Goal: Navigation & Orientation: Find specific page/section

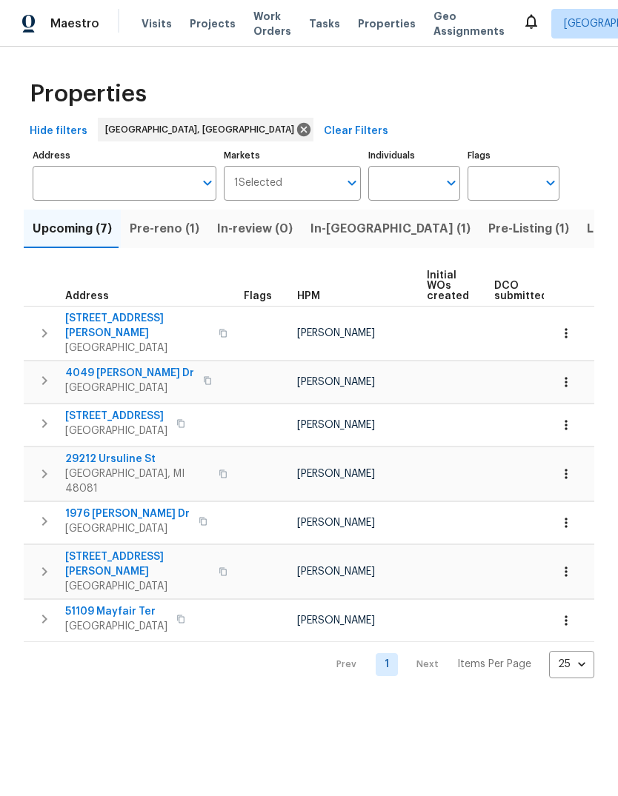
click at [338, 224] on span "In-reno (1)" at bounding box center [390, 228] width 160 height 21
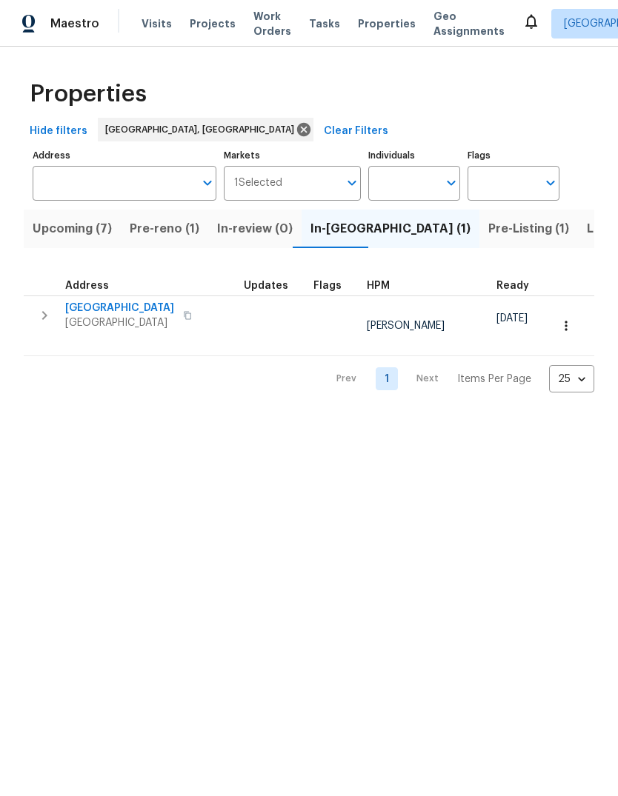
click at [158, 230] on span "Pre-reno (1)" at bounding box center [165, 228] width 70 height 21
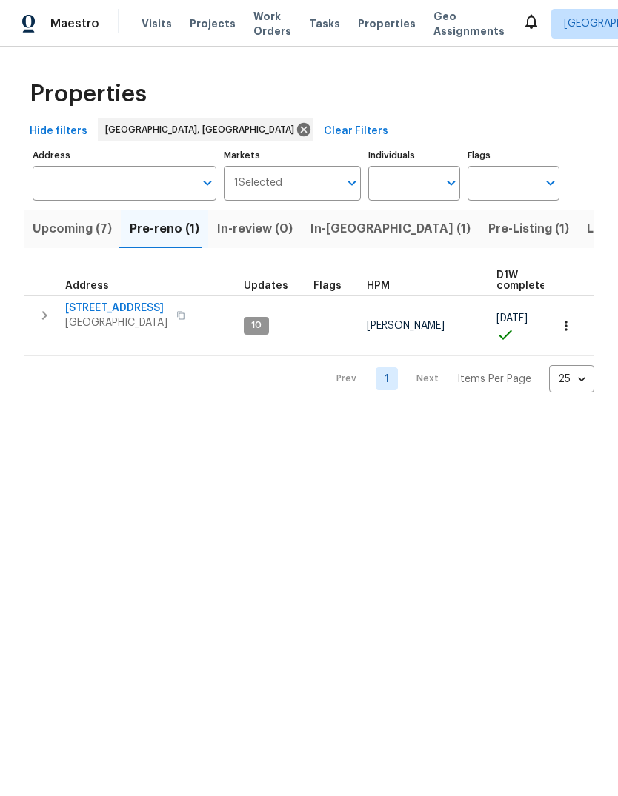
click at [343, 218] on button "In-[GEOGRAPHIC_DATA] (1)" at bounding box center [390, 229] width 178 height 39
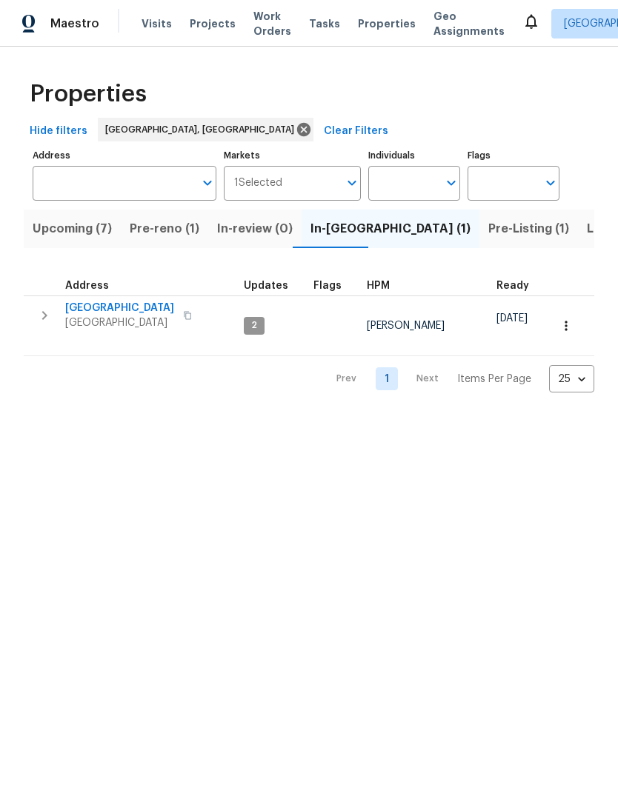
click at [479, 213] on button "Pre-Listing (1)" at bounding box center [528, 229] width 98 height 39
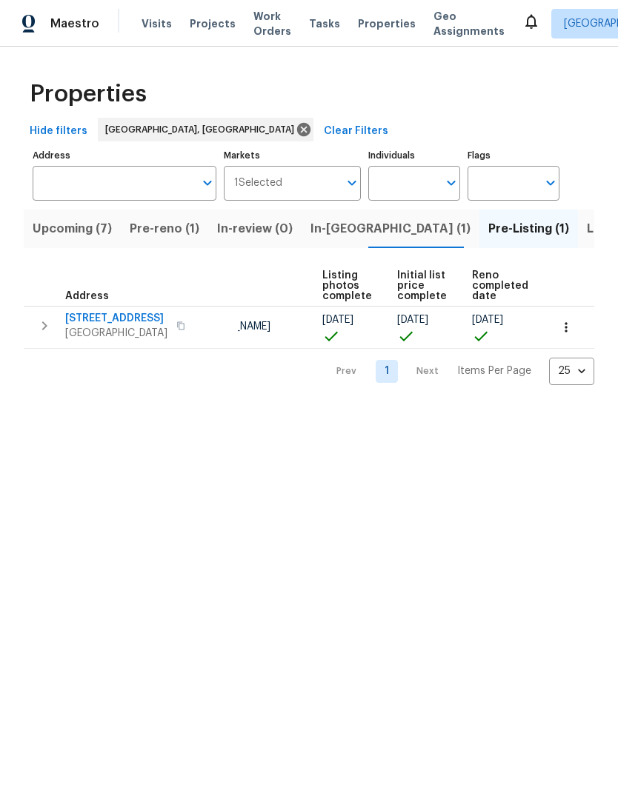
scroll to position [0, 100]
click at [587, 220] on span "Listed (15)" at bounding box center [617, 228] width 61 height 21
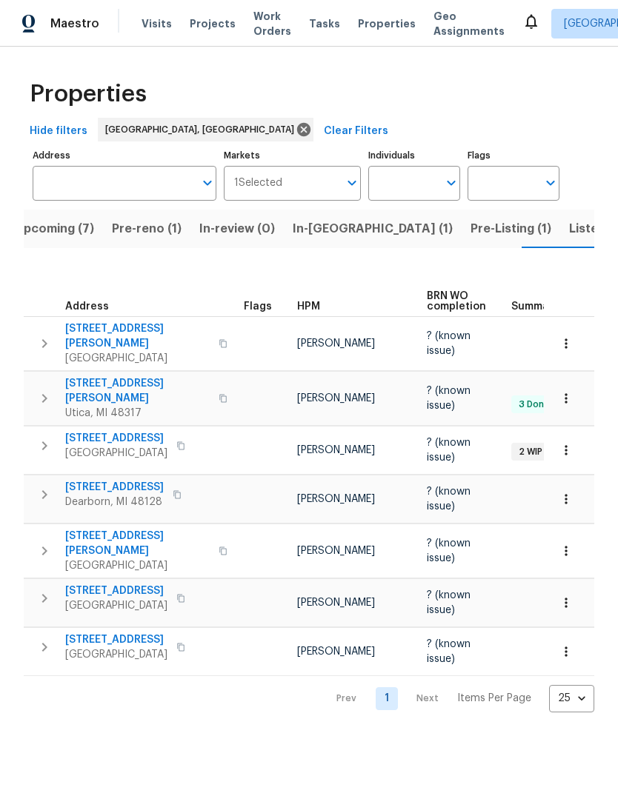
click at [560, 247] on button "Listed (15)" at bounding box center [599, 229] width 78 height 39
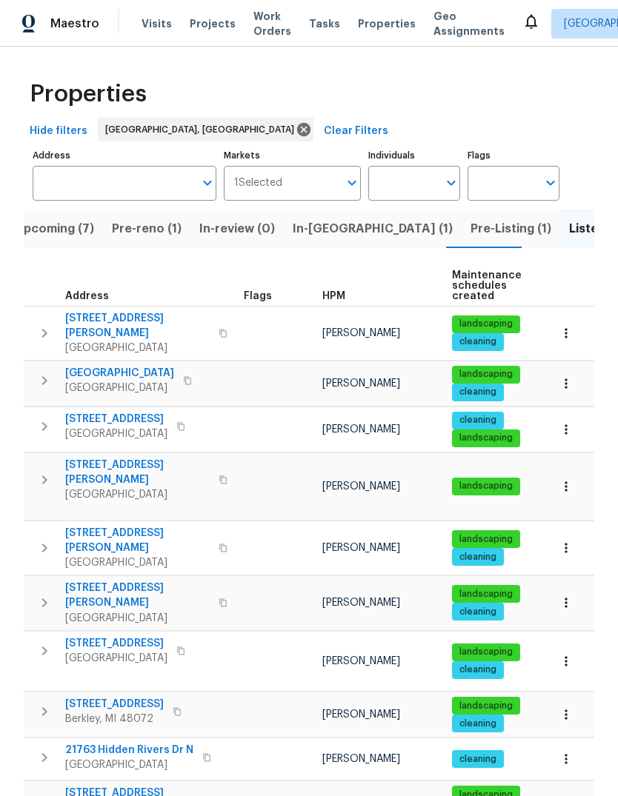
scroll to position [12, 0]
click at [461, 217] on button "Pre-Listing (1)" at bounding box center [510, 229] width 98 height 39
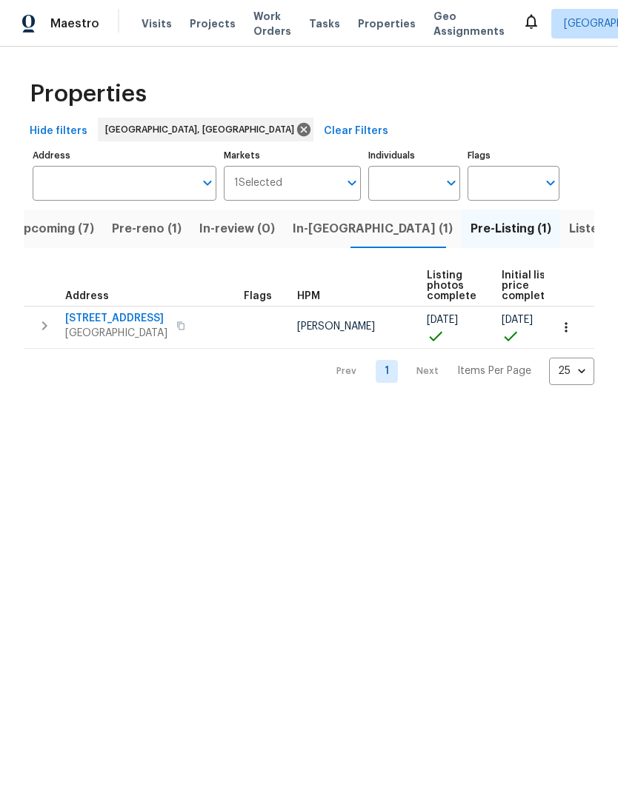
click at [155, 30] on span "Visits" at bounding box center [156, 23] width 30 height 15
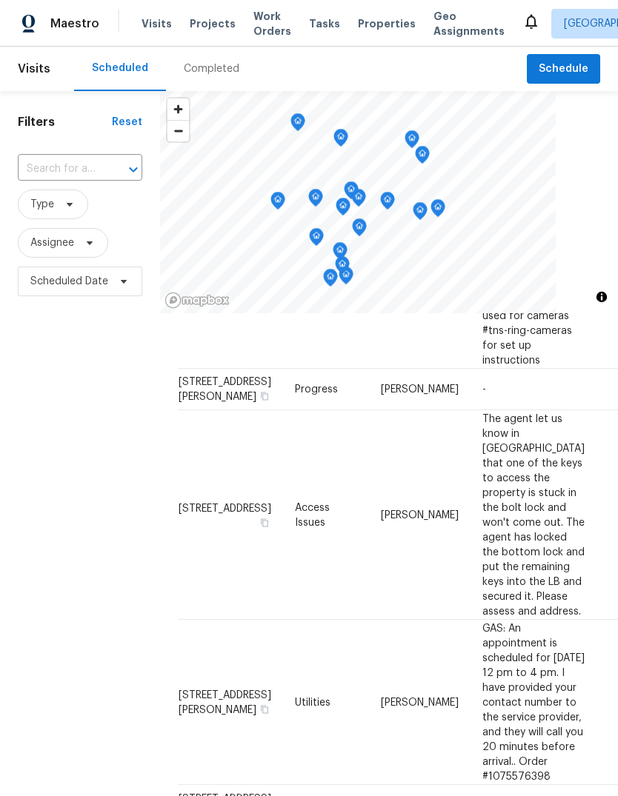
scroll to position [158, 0]
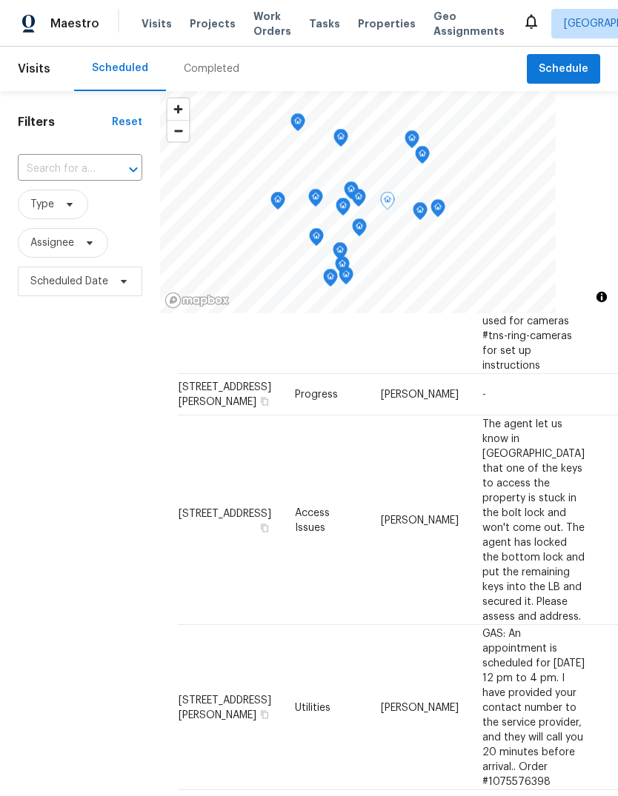
click at [208, 407] on span "305 W Hudson Ave, Madison Heights, MI 48071" at bounding box center [224, 394] width 93 height 25
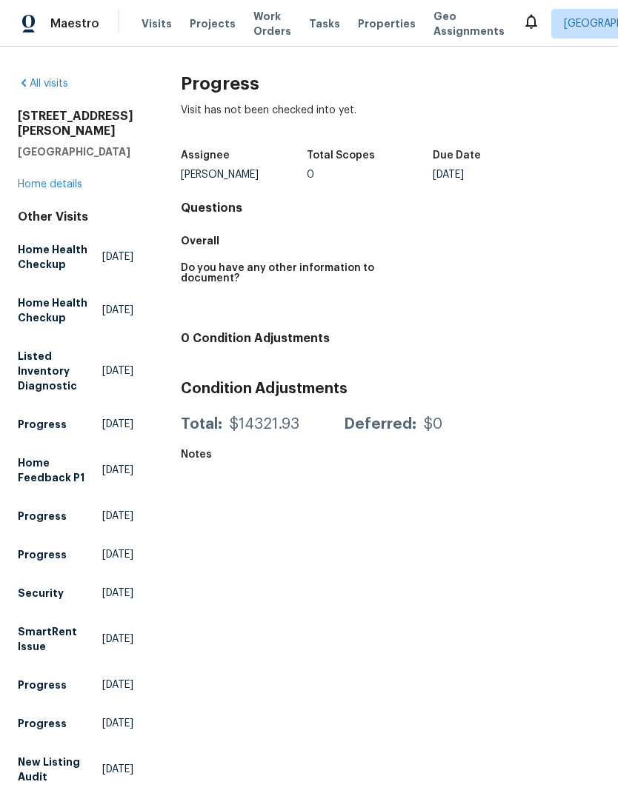
click at [64, 190] on link "Home details" at bounding box center [50, 184] width 64 height 10
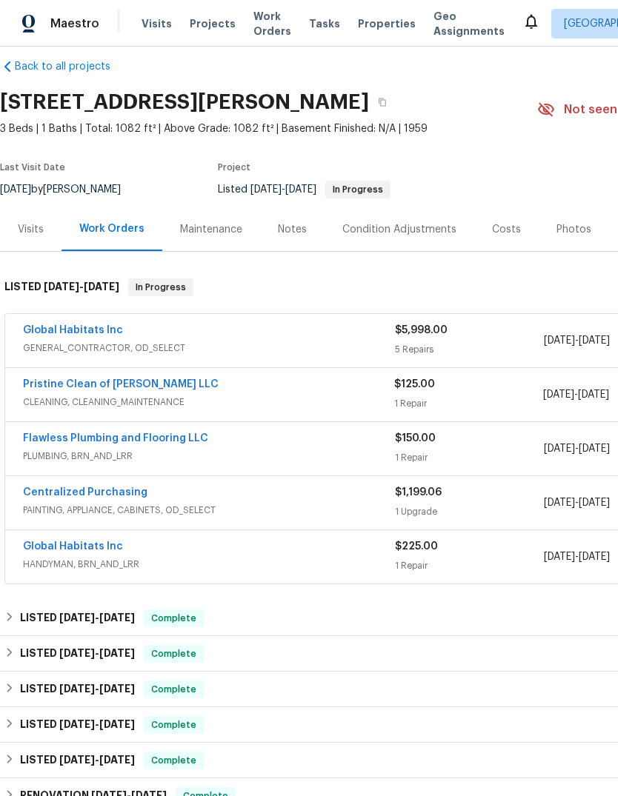
scroll to position [17, 0]
click at [378, 20] on span "Properties" at bounding box center [387, 23] width 58 height 15
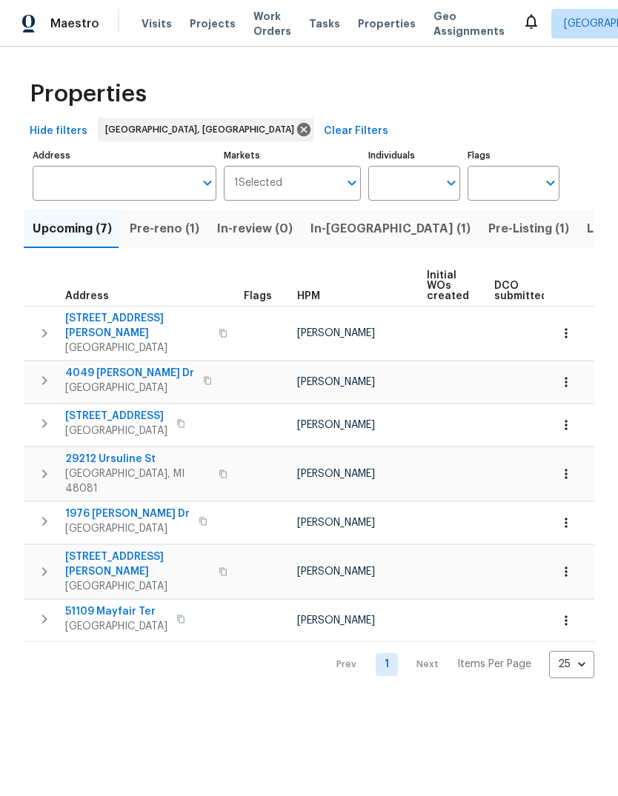
click at [479, 238] on button "Pre-Listing (1)" at bounding box center [528, 229] width 98 height 39
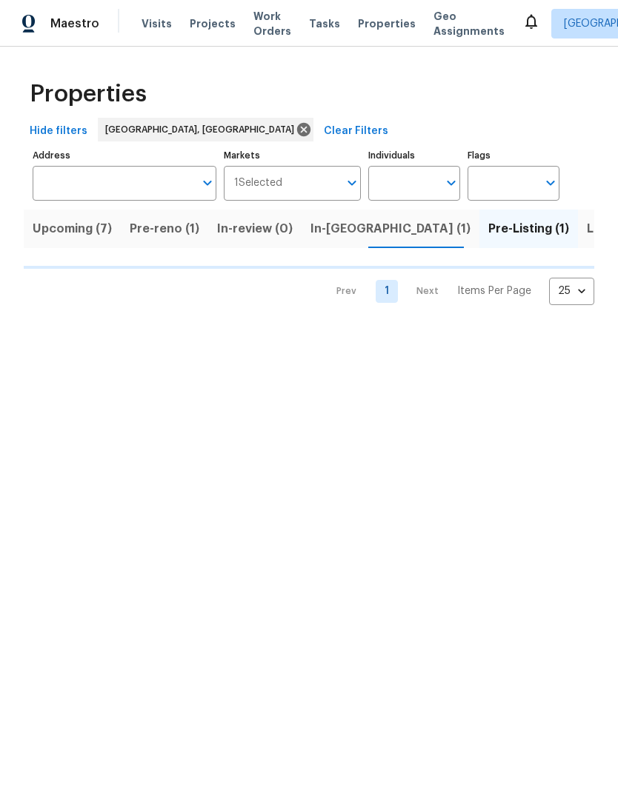
click at [587, 224] on span "Listed (15)" at bounding box center [617, 228] width 61 height 21
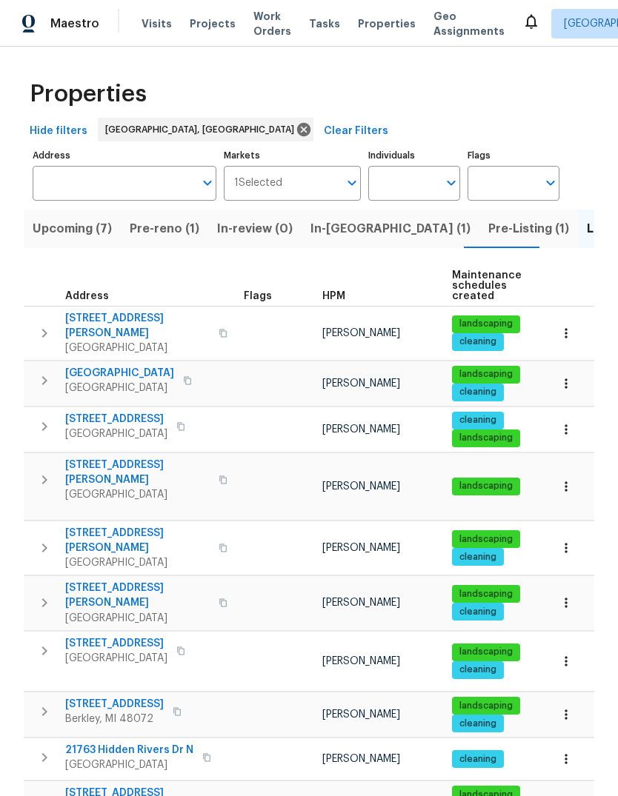
click at [488, 226] on span "Pre-Listing (1)" at bounding box center [528, 228] width 81 height 21
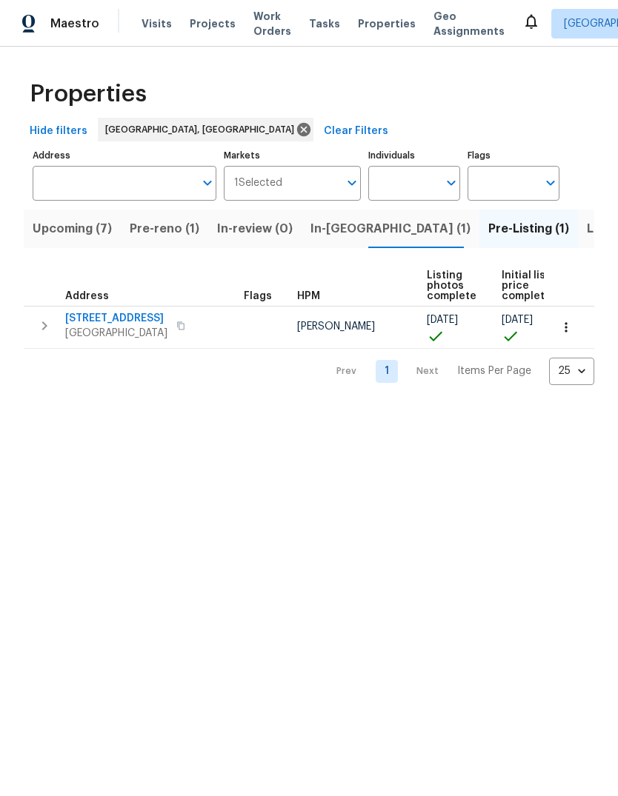
click at [103, 301] on span "Address" at bounding box center [87, 296] width 44 height 10
click at [107, 321] on span "[STREET_ADDRESS]" at bounding box center [116, 318] width 102 height 15
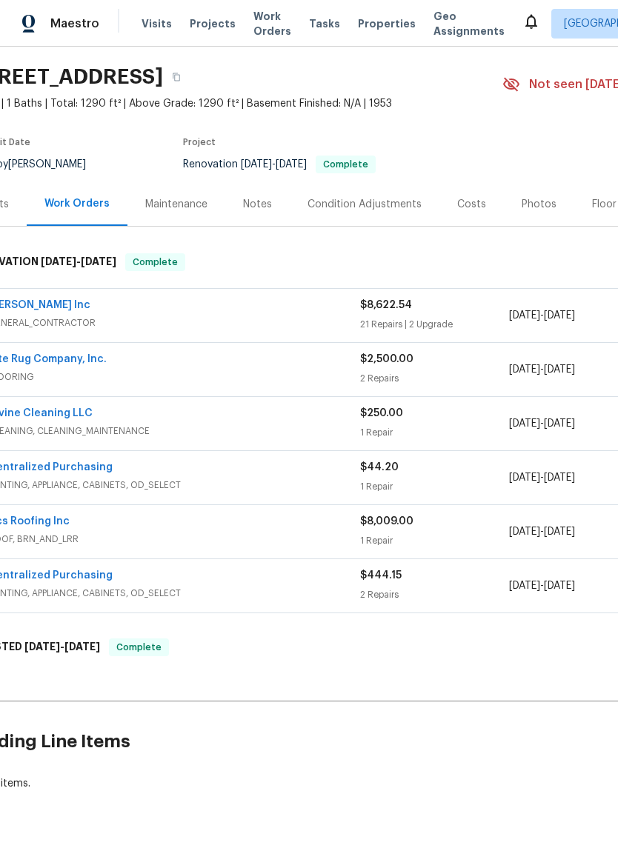
scroll to position [47, 39]
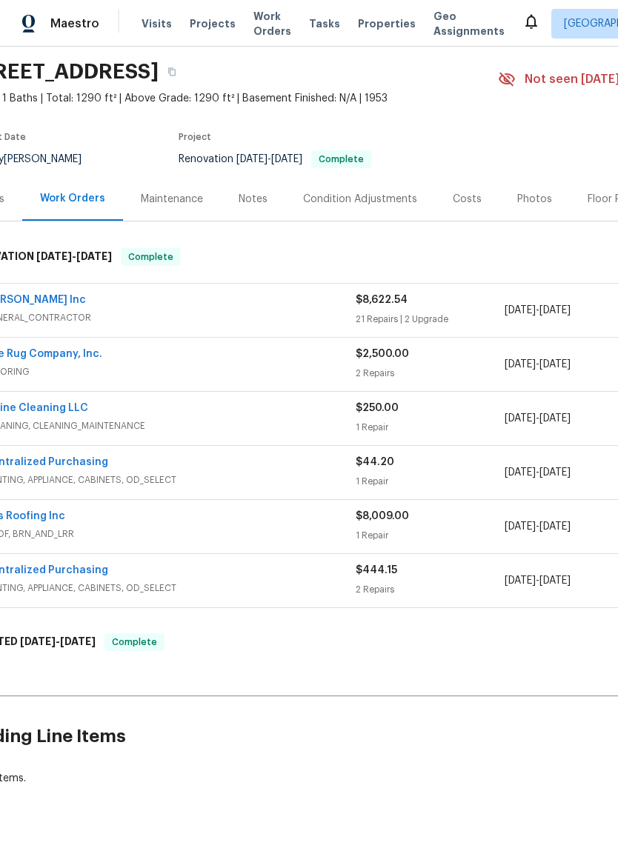
click at [545, 187] on div "Photos" at bounding box center [534, 199] width 70 height 44
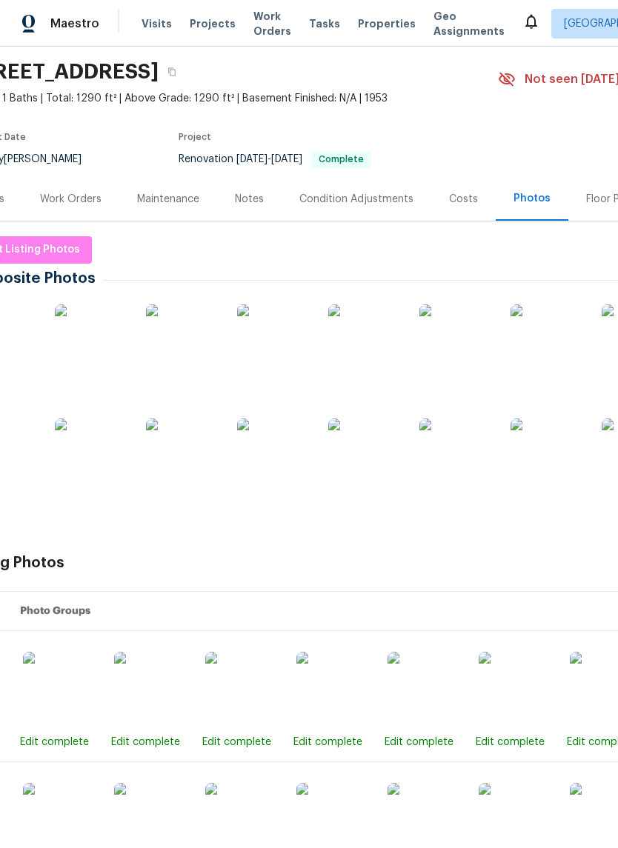
click at [375, 445] on img at bounding box center [365, 455] width 74 height 74
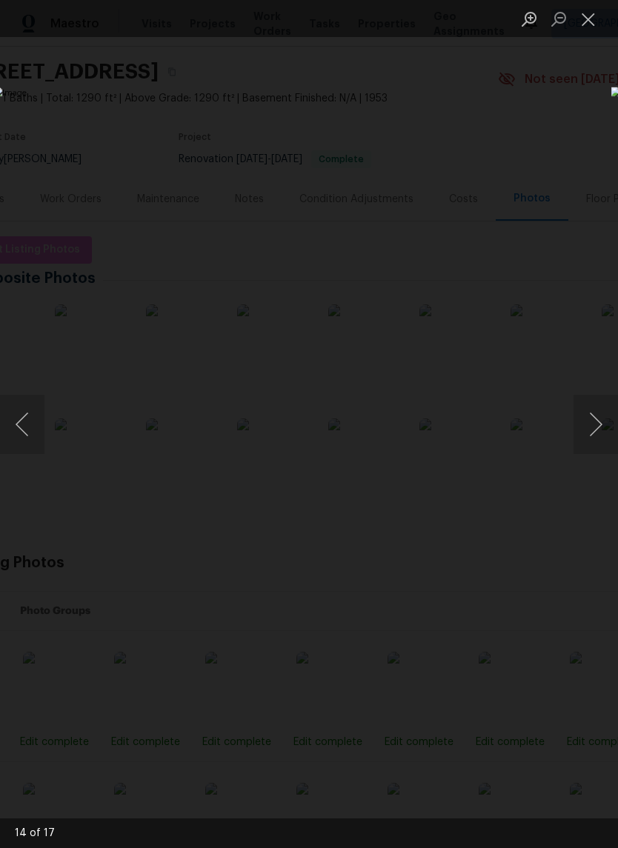
click at [604, 435] on button "Next image" at bounding box center [595, 424] width 44 height 59
click at [596, 421] on button "Next image" at bounding box center [595, 424] width 44 height 59
click at [598, 417] on button "Next image" at bounding box center [595, 424] width 44 height 59
click at [594, 422] on button "Next image" at bounding box center [595, 424] width 44 height 59
click at [598, 417] on button "Next image" at bounding box center [595, 424] width 44 height 59
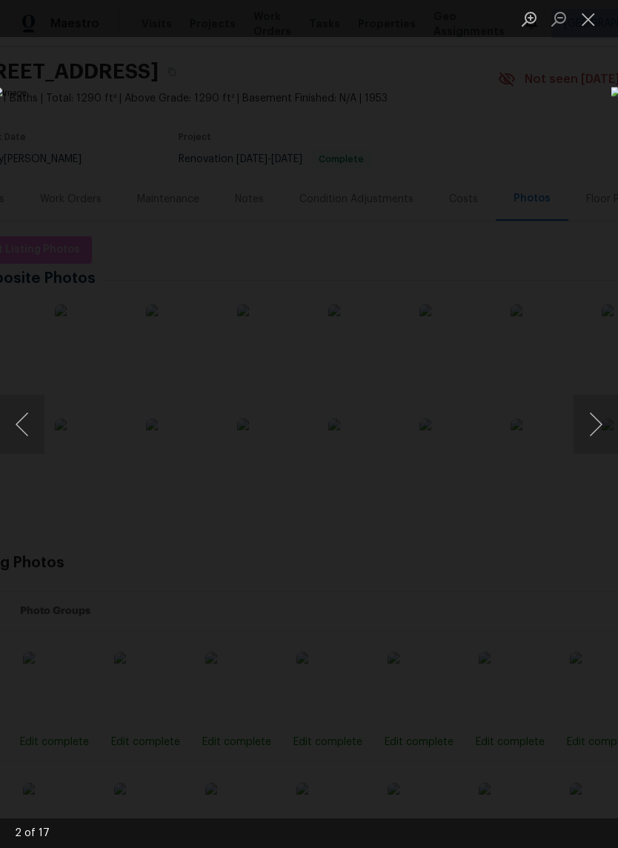
click at [593, 419] on button "Next image" at bounding box center [595, 424] width 44 height 59
click at [595, 421] on button "Next image" at bounding box center [595, 424] width 44 height 59
click at [587, 433] on button "Next image" at bounding box center [595, 424] width 44 height 59
click at [591, 428] on button "Next image" at bounding box center [595, 424] width 44 height 59
click at [584, 425] on button "Next image" at bounding box center [595, 424] width 44 height 59
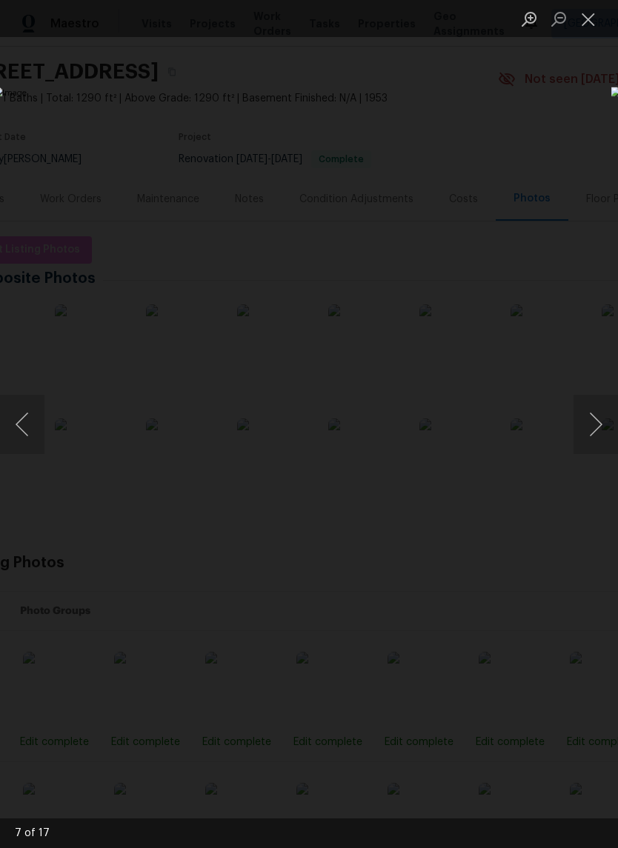
click at [584, 422] on button "Next image" at bounding box center [595, 424] width 44 height 59
click at [596, 422] on button "Next image" at bounding box center [595, 424] width 44 height 59
click at [590, 422] on button "Next image" at bounding box center [595, 424] width 44 height 59
click at [591, 421] on button "Next image" at bounding box center [595, 424] width 44 height 59
click at [591, 419] on button "Next image" at bounding box center [595, 424] width 44 height 59
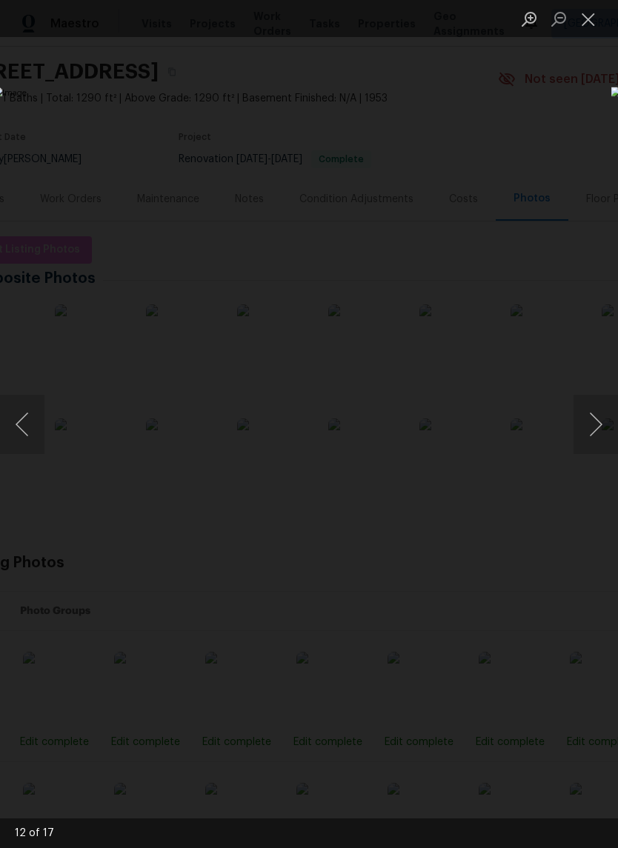
click at [594, 421] on button "Next image" at bounding box center [595, 424] width 44 height 59
click at [24, 425] on button "Previous image" at bounding box center [22, 424] width 44 height 59
click at [614, 416] on button "Next image" at bounding box center [595, 424] width 44 height 59
click at [592, 419] on button "Next image" at bounding box center [595, 424] width 44 height 59
click at [583, 425] on button "Next image" at bounding box center [595, 424] width 44 height 59
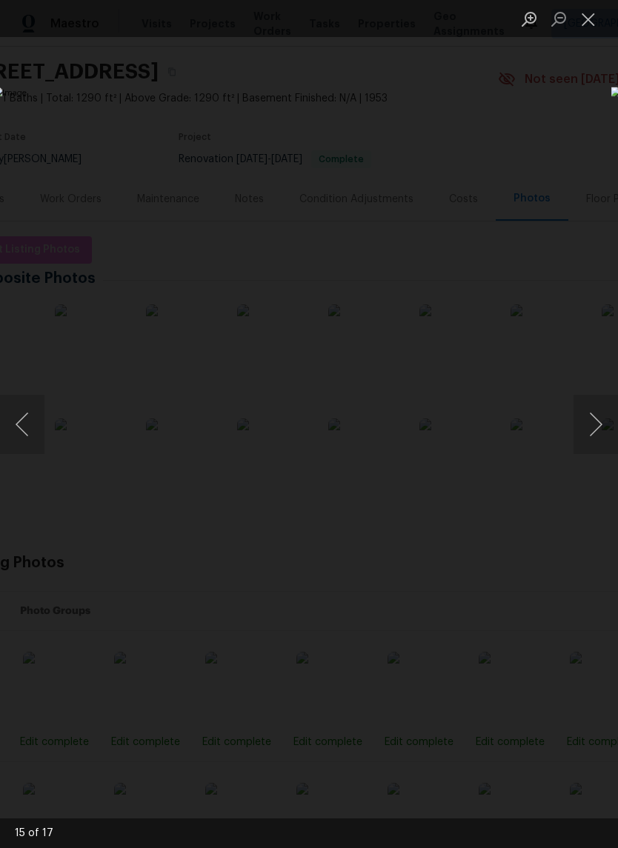
click at [578, 424] on button "Next image" at bounding box center [595, 424] width 44 height 59
click at [580, 426] on button "Next image" at bounding box center [595, 424] width 44 height 59
click at [578, 424] on button "Next image" at bounding box center [595, 424] width 44 height 59
click at [575, 421] on button "Next image" at bounding box center [595, 424] width 44 height 59
click at [581, 23] on button "Close lightbox" at bounding box center [588, 19] width 30 height 26
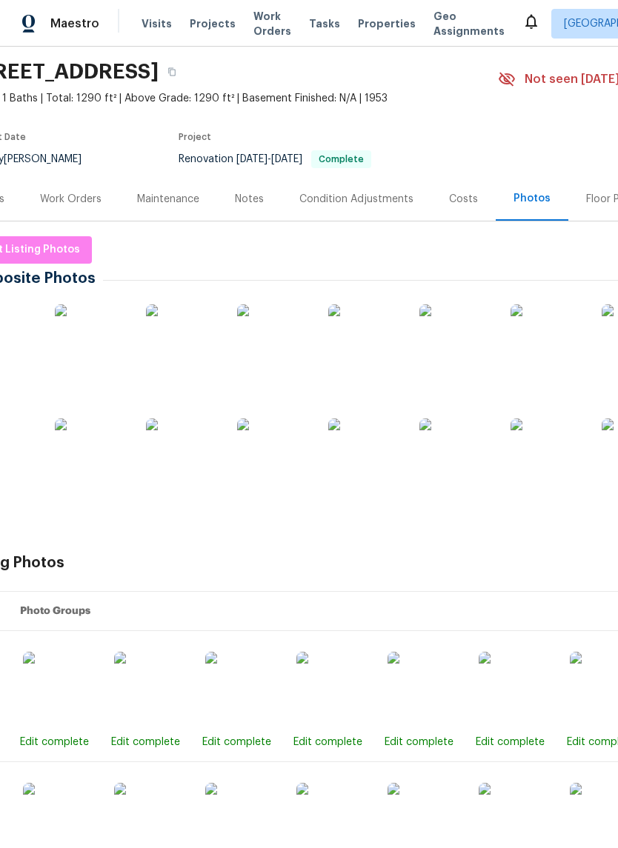
click at [369, 18] on span "Properties" at bounding box center [387, 23] width 58 height 15
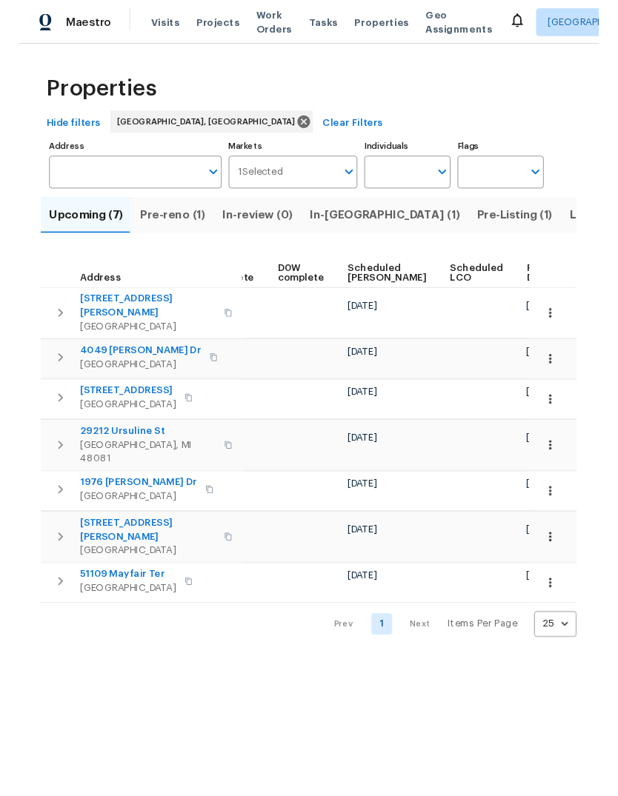
scroll to position [0, 371]
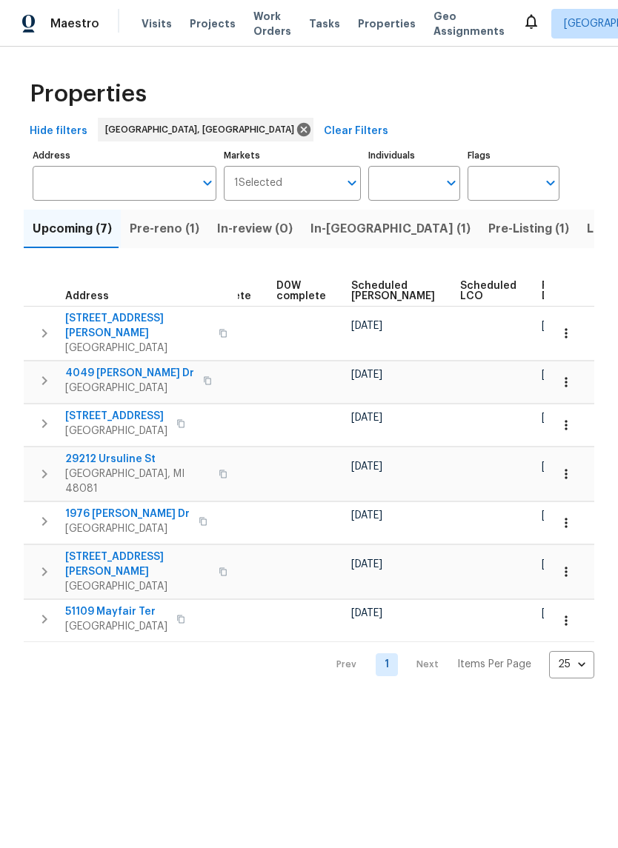
click at [381, 281] on span "Scheduled [PERSON_NAME]" at bounding box center [393, 291] width 84 height 21
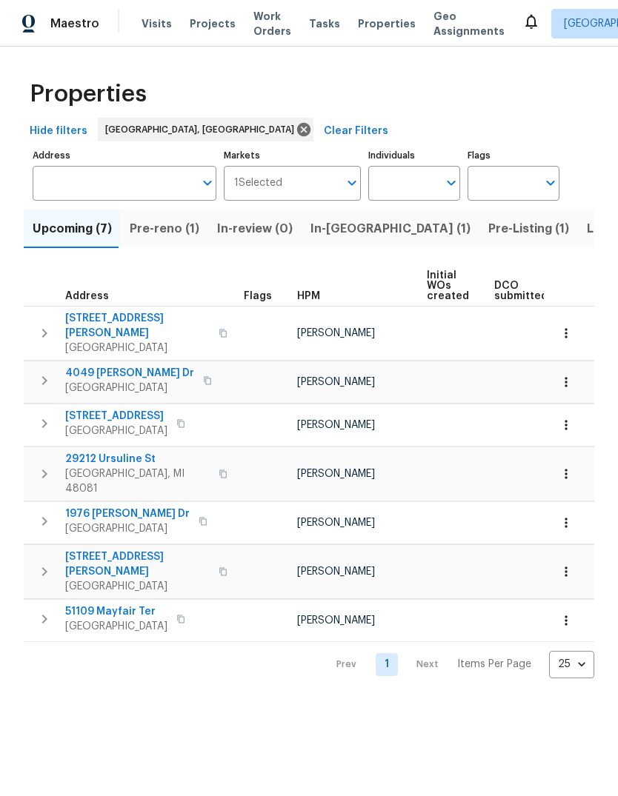
click at [154, 230] on span "Pre-reno (1)" at bounding box center [165, 228] width 70 height 21
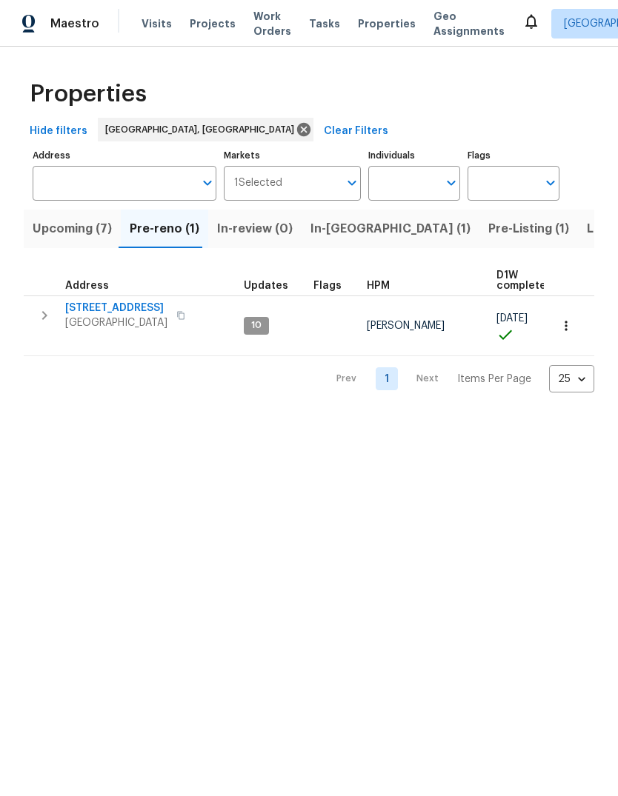
click at [350, 222] on span "In-[GEOGRAPHIC_DATA] (1)" at bounding box center [390, 228] width 160 height 21
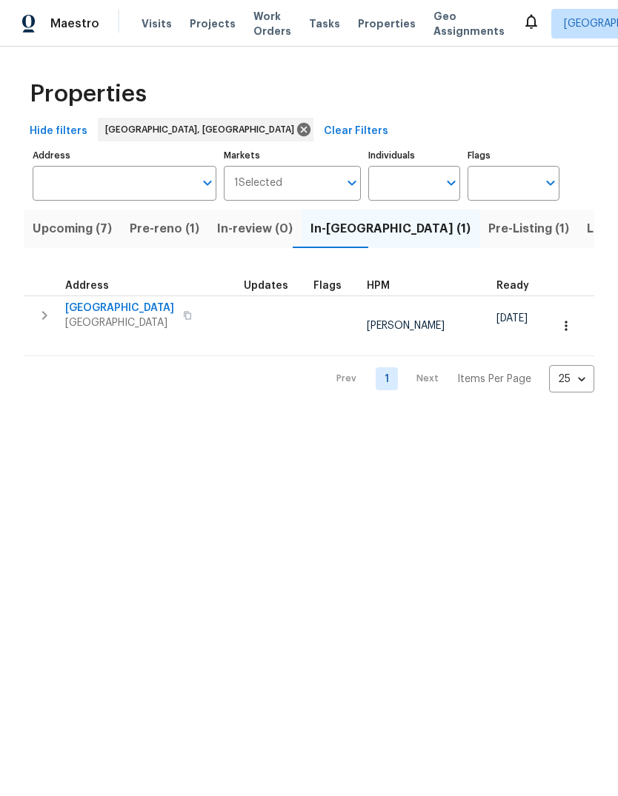
click at [488, 224] on span "Pre-Listing (1)" at bounding box center [528, 228] width 81 height 21
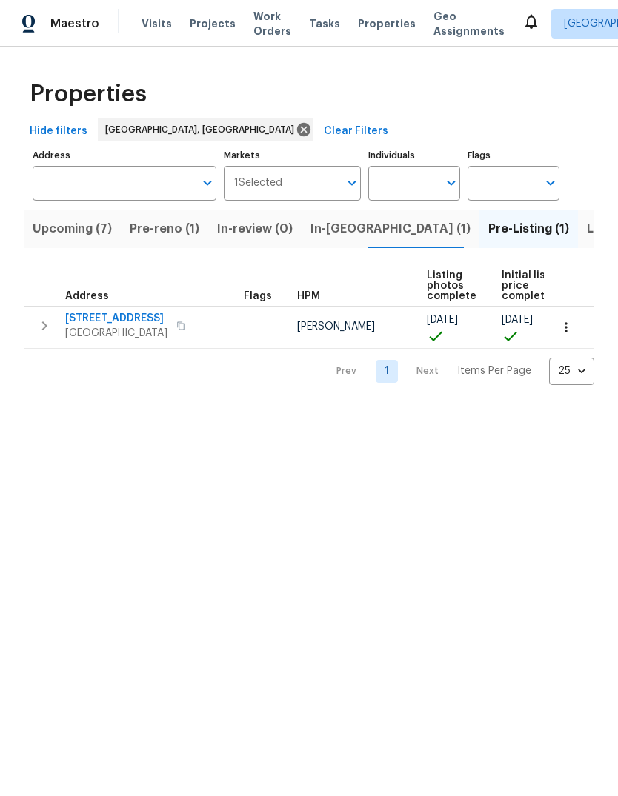
click at [587, 220] on span "Listed (15)" at bounding box center [617, 228] width 61 height 21
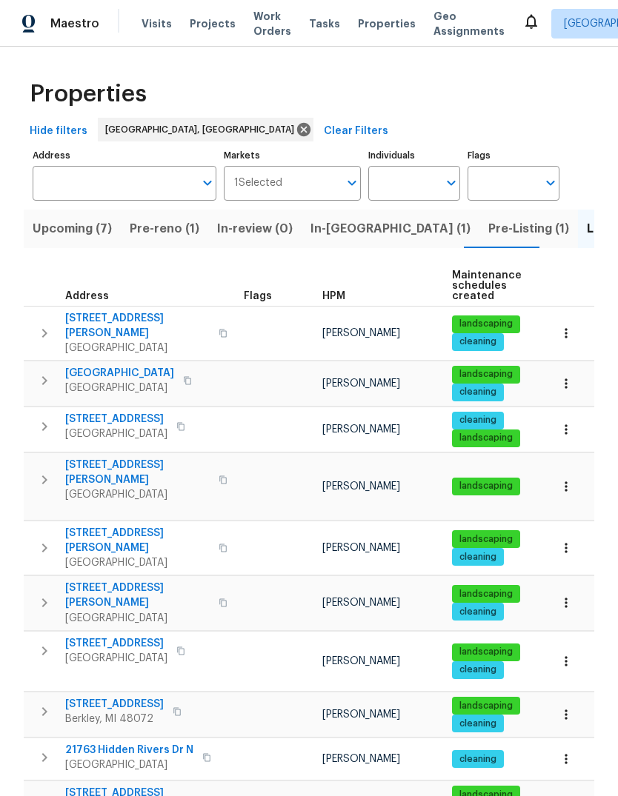
click at [321, 227] on span "In-[GEOGRAPHIC_DATA] (1)" at bounding box center [390, 228] width 160 height 21
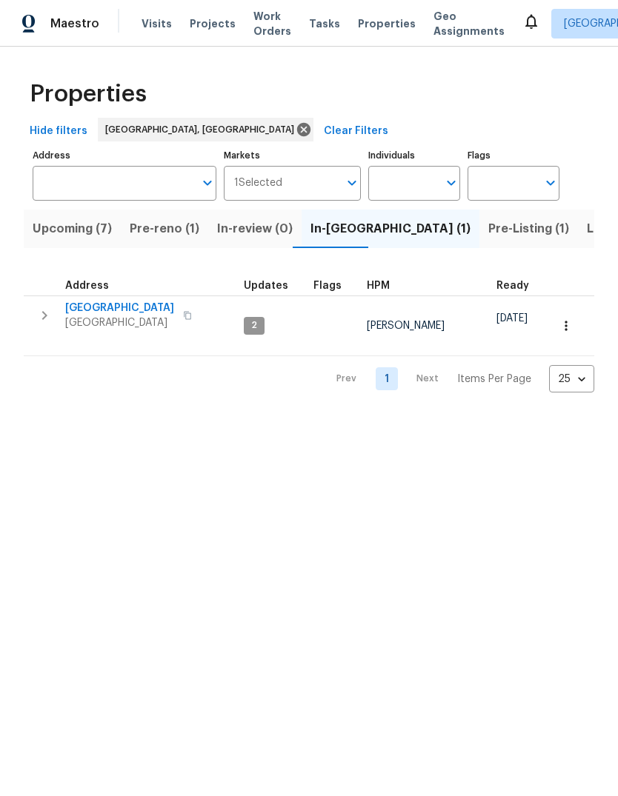
scroll to position [-1, -1]
click at [149, 230] on span "Pre-reno (1)" at bounding box center [165, 228] width 70 height 21
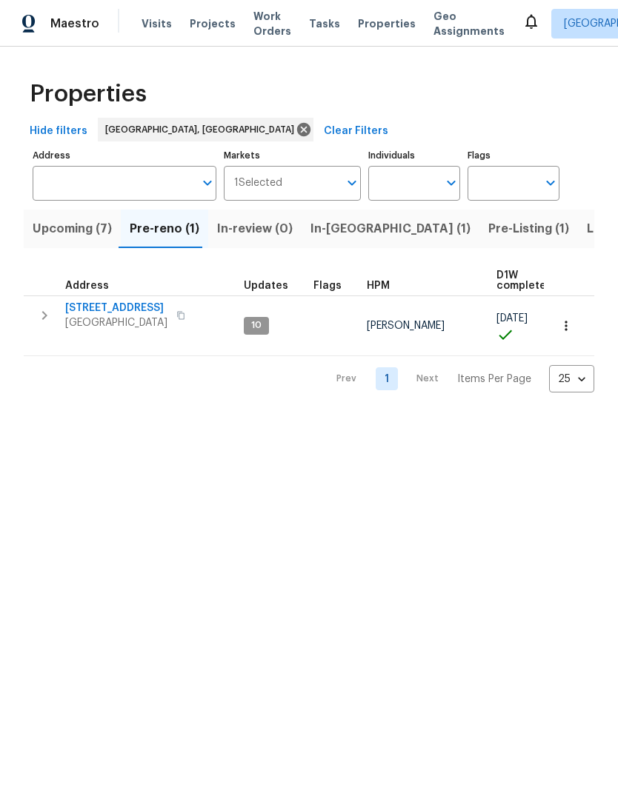
click at [244, 236] on span "In-review (0)" at bounding box center [255, 228] width 76 height 21
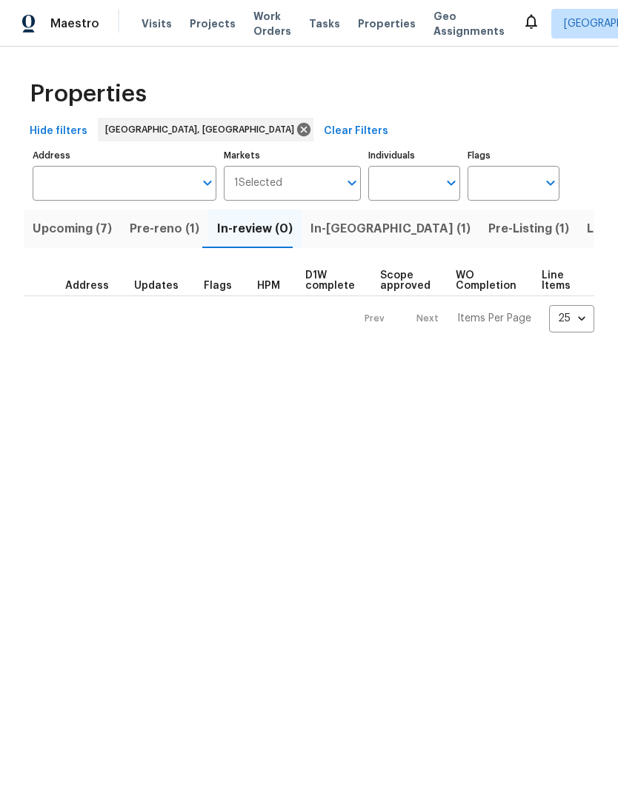
click at [69, 227] on span "Upcoming (7)" at bounding box center [72, 228] width 79 height 21
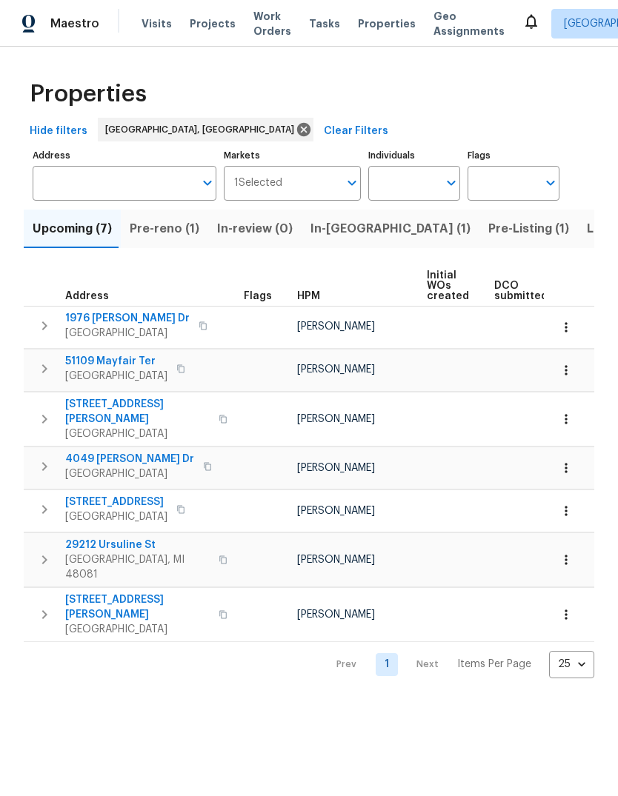
scroll to position [0, -1]
click at [578, 219] on button "Listed (15)" at bounding box center [617, 229] width 78 height 39
